Goal: Task Accomplishment & Management: Use online tool/utility

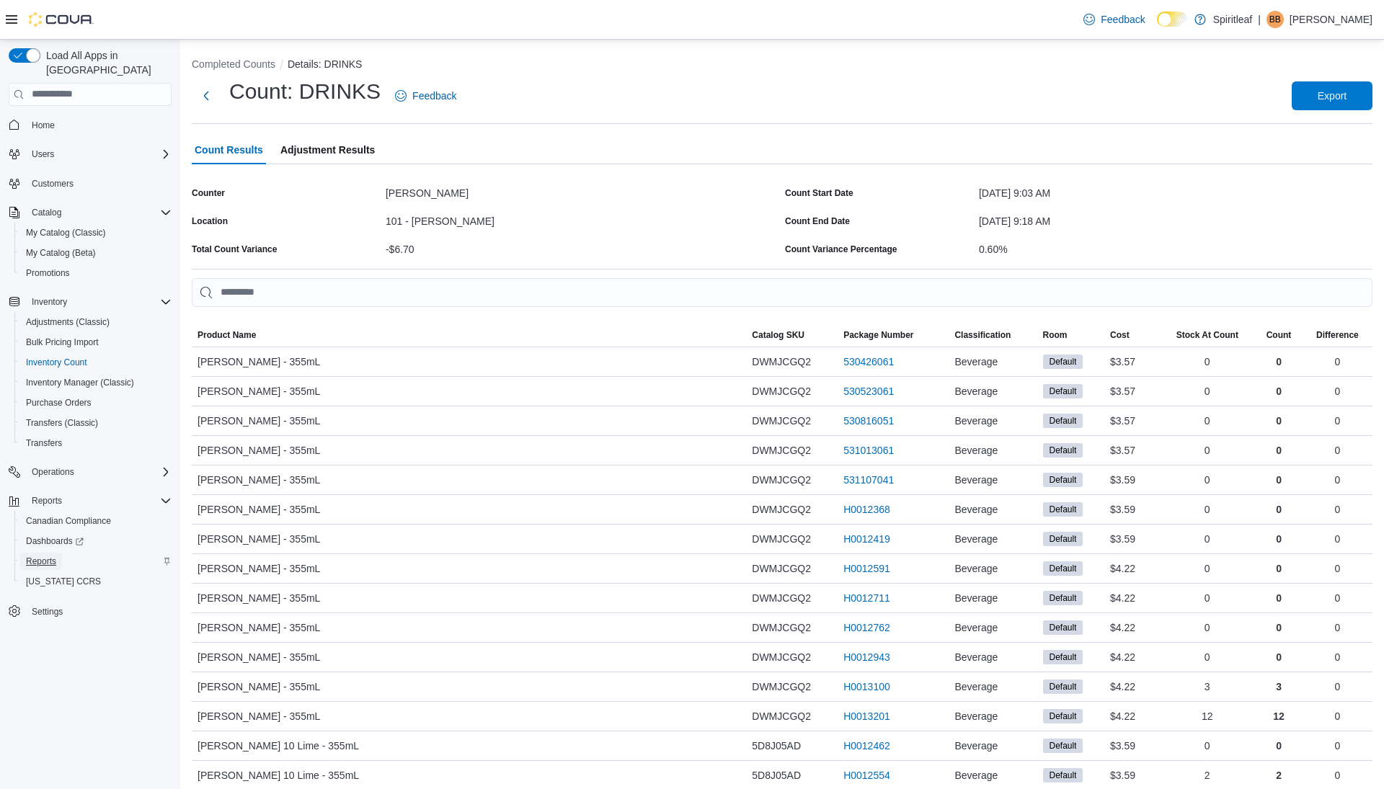
click at [49, 554] on span "Reports" at bounding box center [41, 561] width 30 height 17
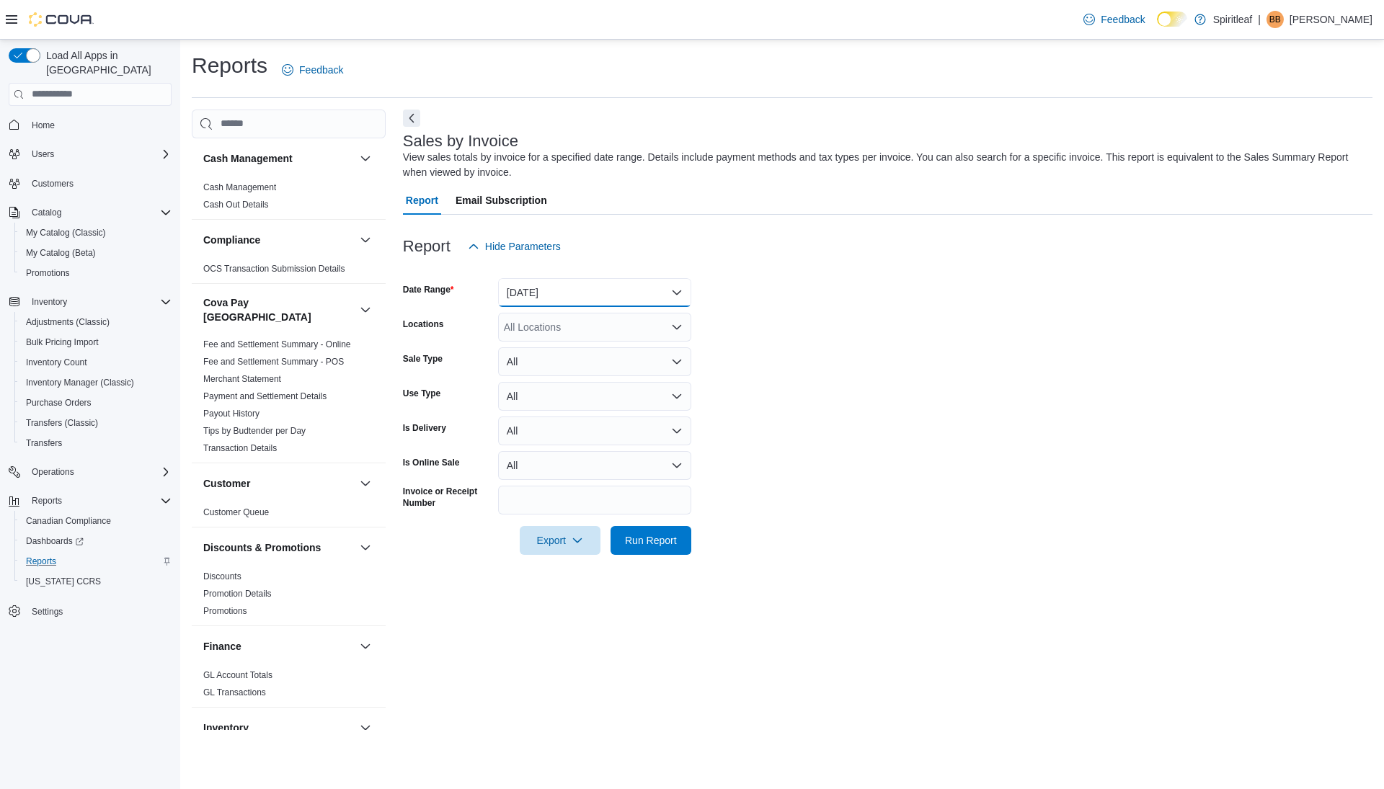
click at [569, 296] on button "[DATE]" at bounding box center [594, 292] width 193 height 29
click at [569, 345] on span "[DATE]" at bounding box center [603, 350] width 164 height 17
click at [642, 528] on span "Run Report" at bounding box center [650, 539] width 63 height 29
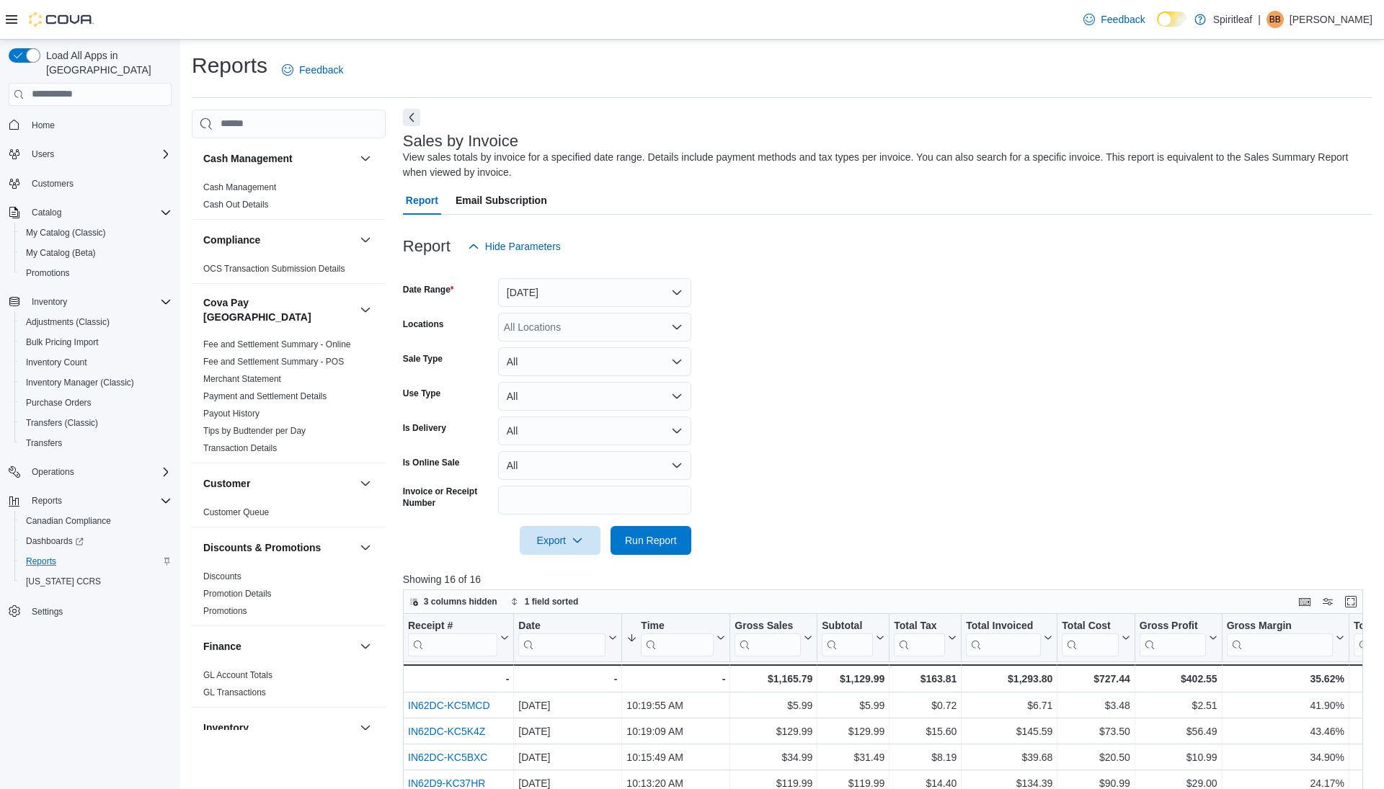
click at [412, 120] on button "Next" at bounding box center [411, 117] width 17 height 17
